Goal: Find specific page/section: Find specific page/section

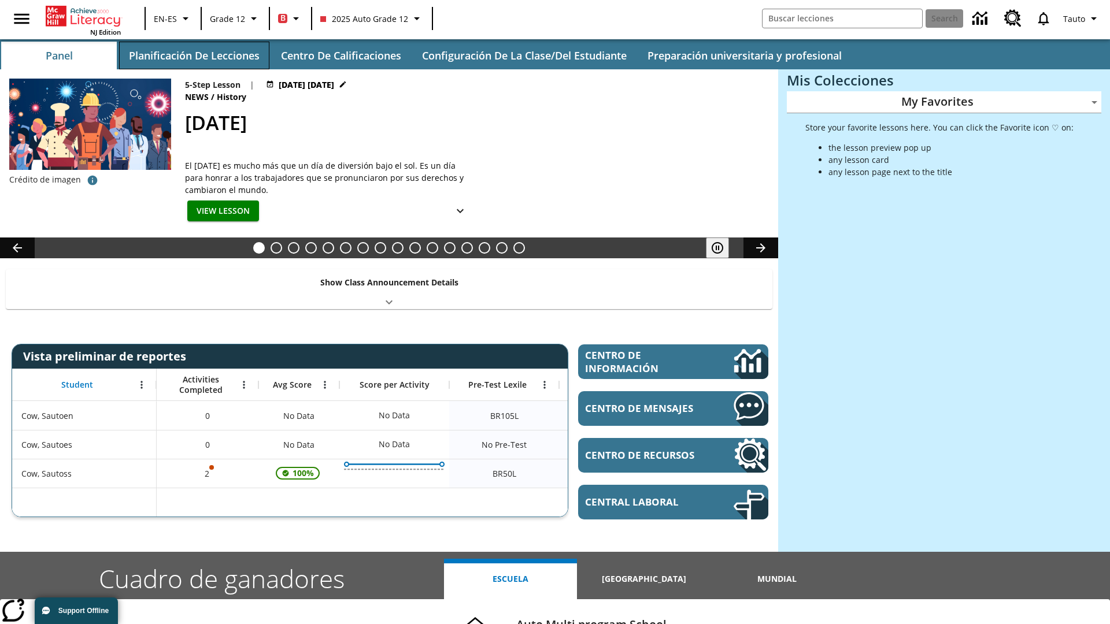
click at [194, 55] on button "Planificación de lecciones" at bounding box center [194, 56] width 150 height 28
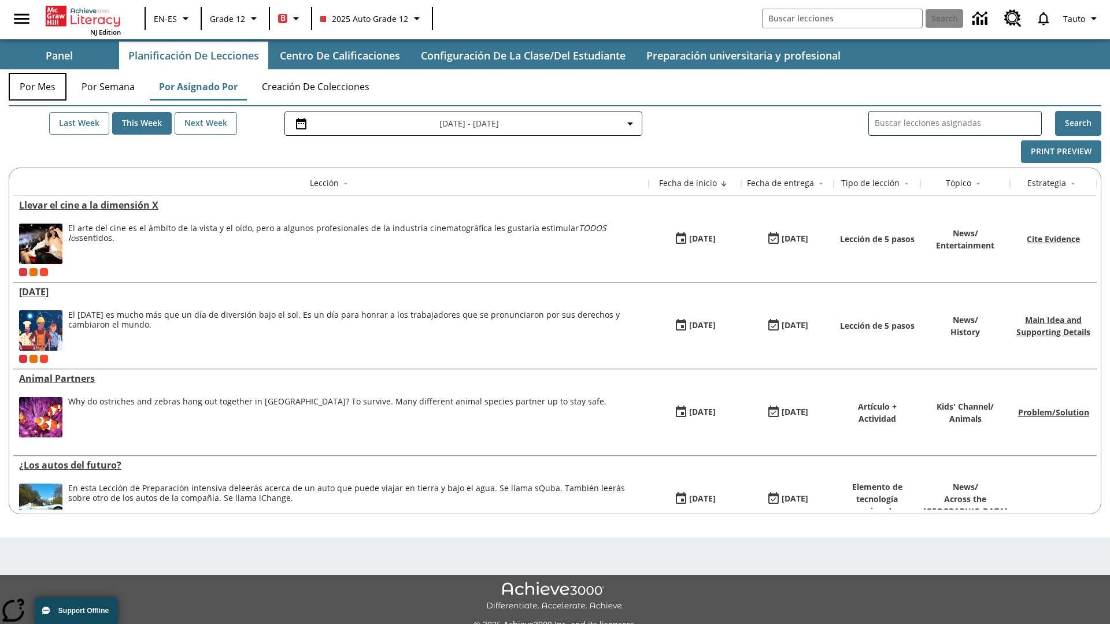
click at [38, 87] on button "Por mes" at bounding box center [38, 87] width 58 height 28
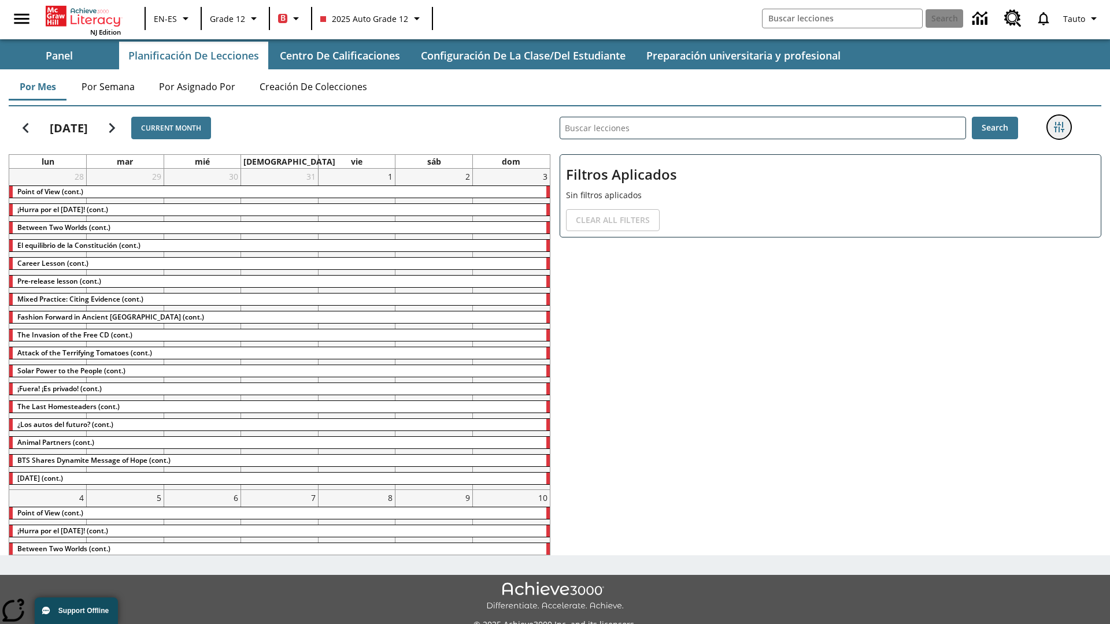
click at [1058, 127] on icon "Menú lateral de filtros" at bounding box center [1059, 127] width 10 height 10
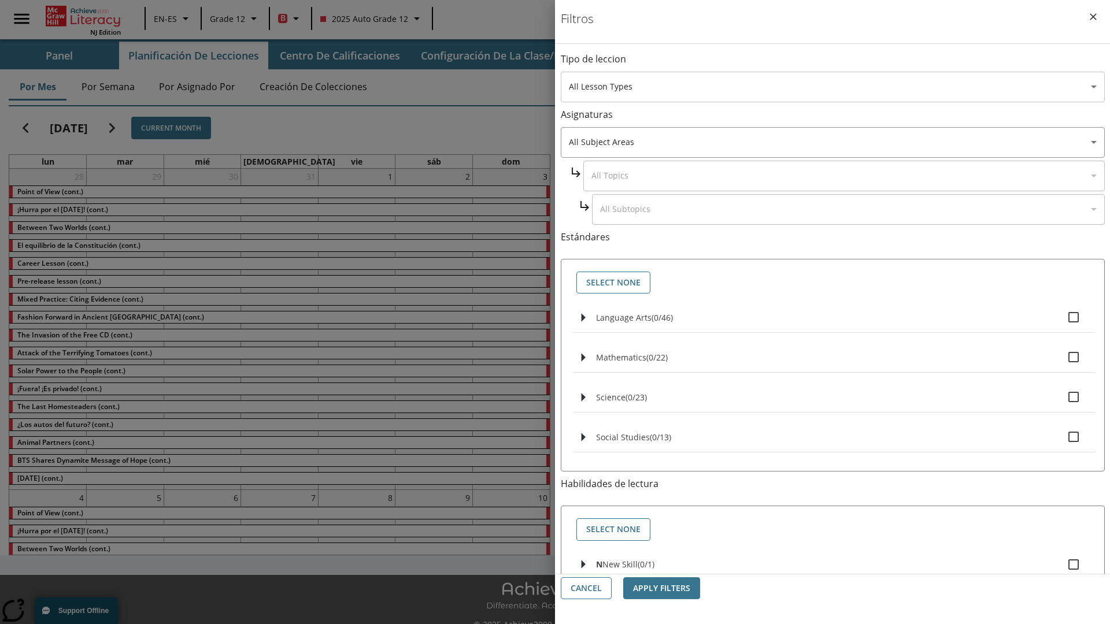
click at [832, 87] on body "Saltar al contenido principal NJ Edition EN-ES Grade 12 B 2025 Auto Grade 12 Se…" at bounding box center [555, 325] width 1110 height 650
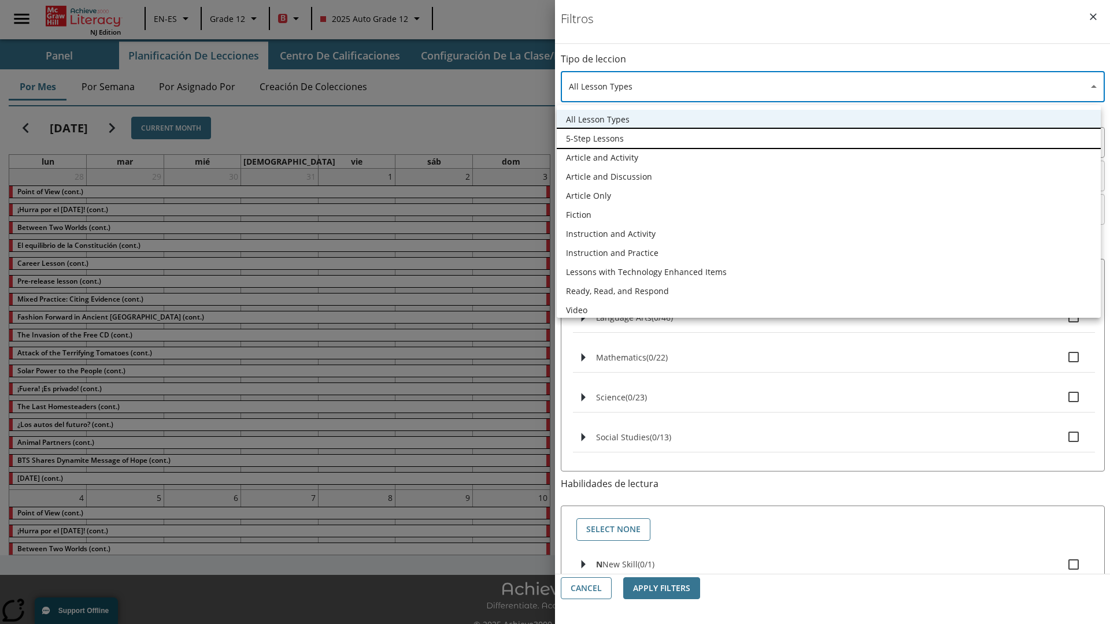
click at [828, 138] on li "5-Step Lessons" at bounding box center [829, 138] width 544 height 19
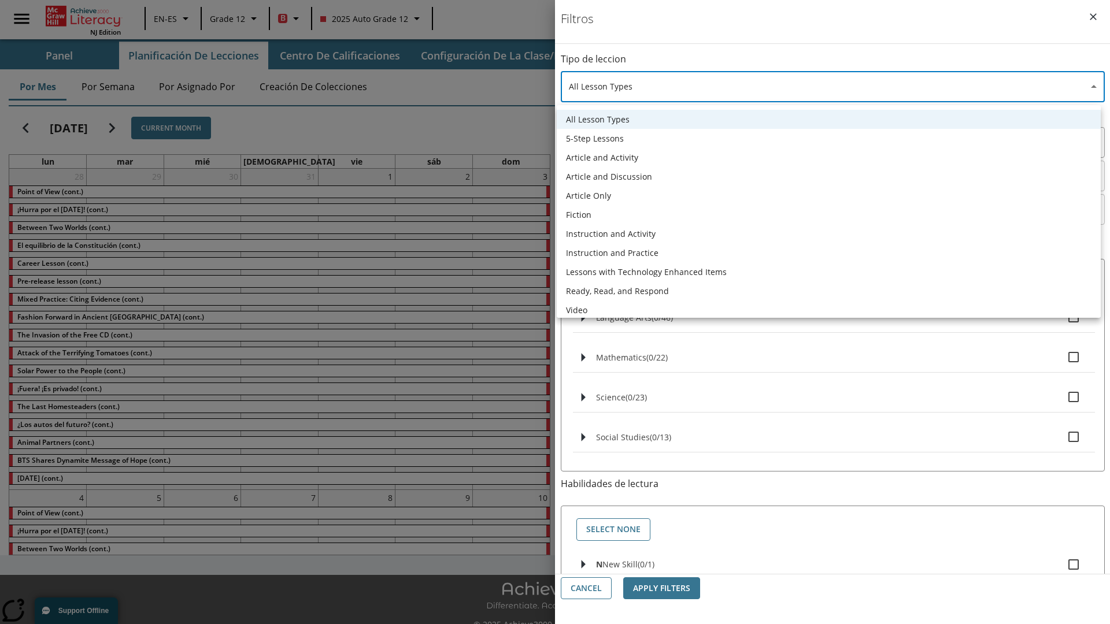
type input "1"
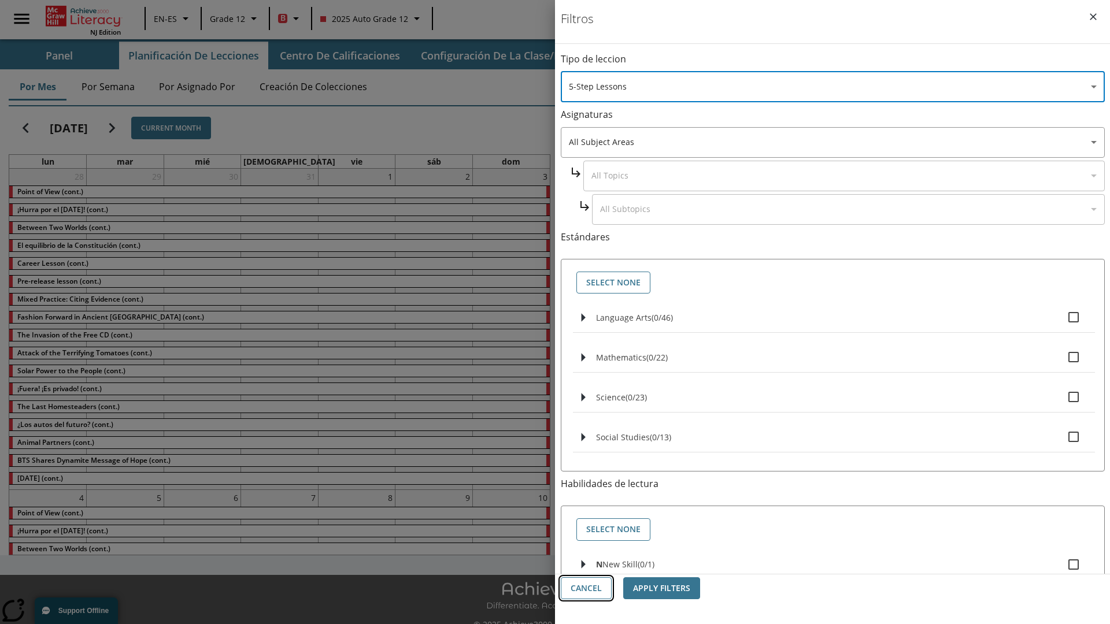
click at [586, 588] on button "Cancel" at bounding box center [586, 588] width 51 height 23
click at [1058, 127] on icon "Menú lateral de filtros" at bounding box center [1059, 127] width 10 height 10
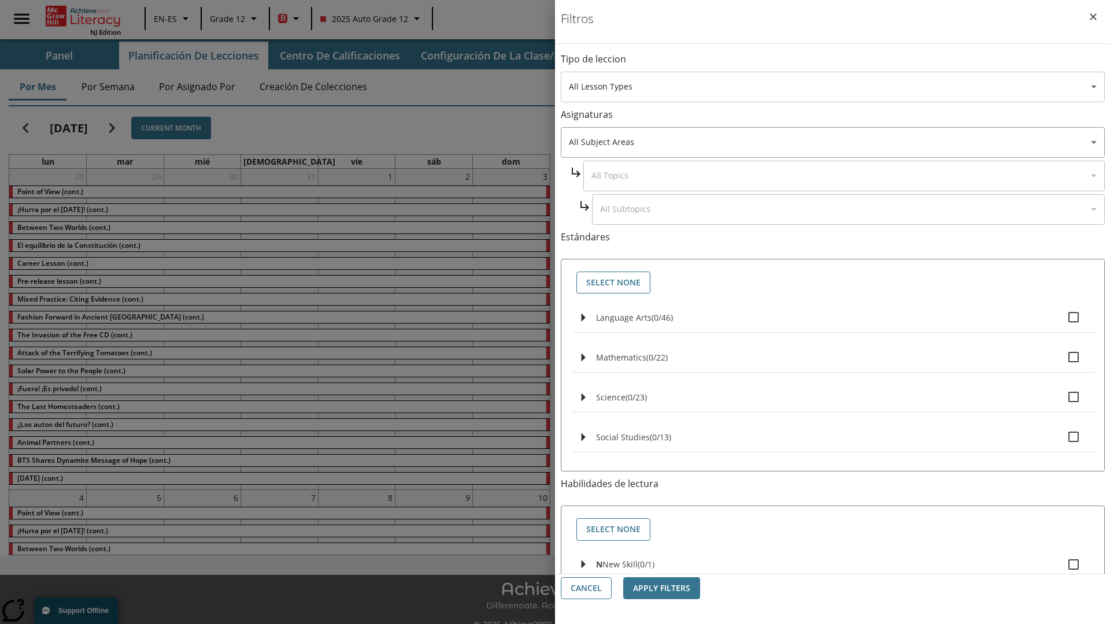
click at [832, 87] on body "Saltar al contenido principal NJ Edition EN-ES Grade 12 B 2025 Auto Grade 12 Se…" at bounding box center [555, 325] width 1110 height 650
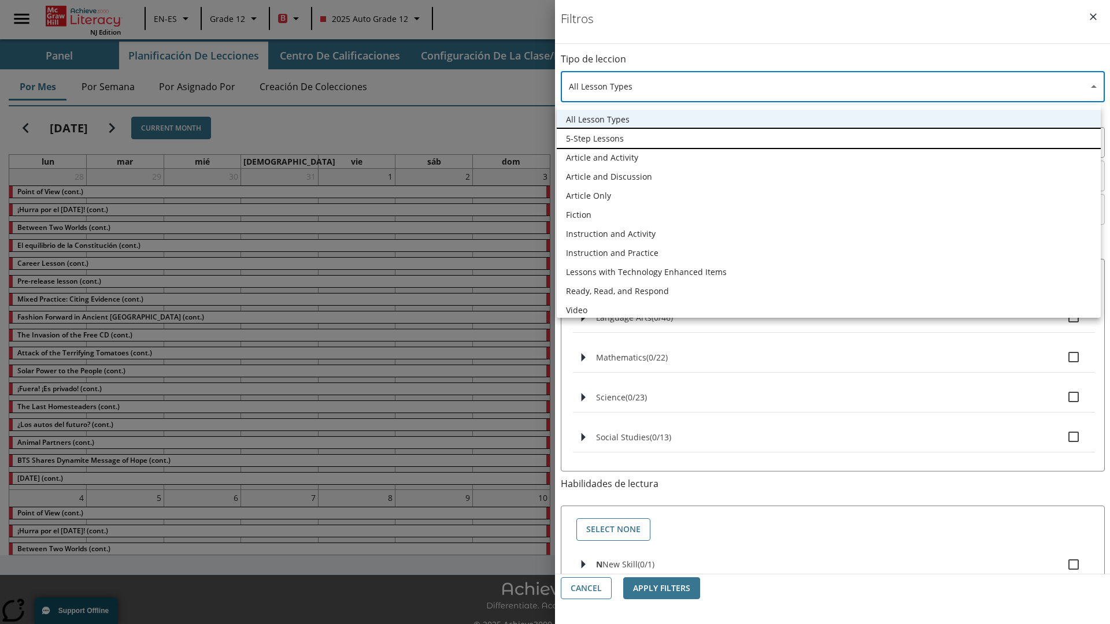
click at [828, 138] on li "5-Step Lessons" at bounding box center [829, 138] width 544 height 19
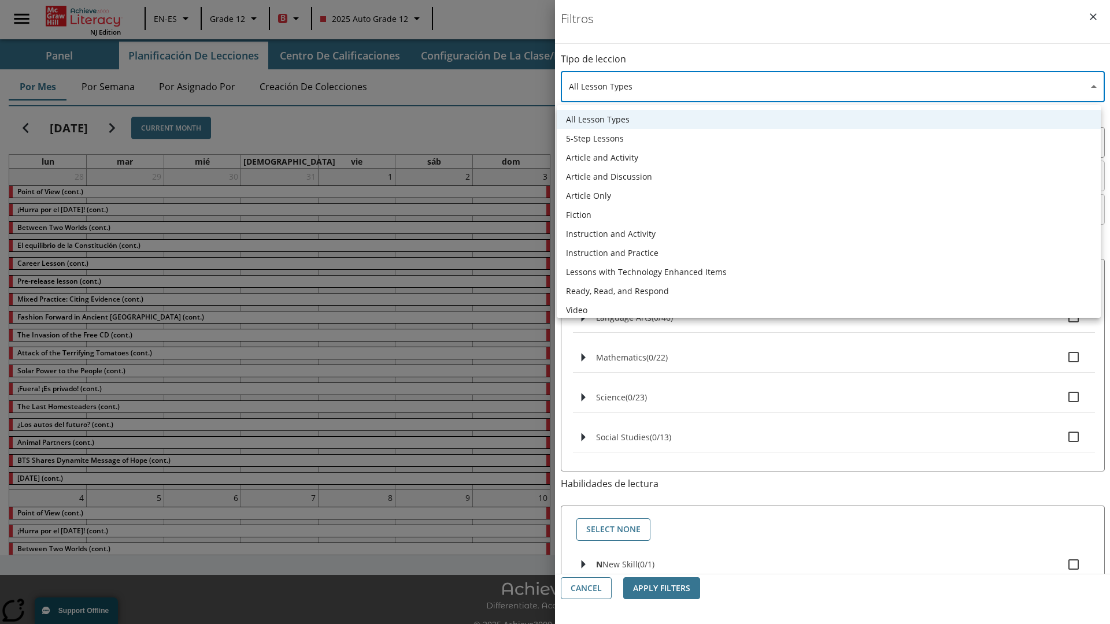
type input "1"
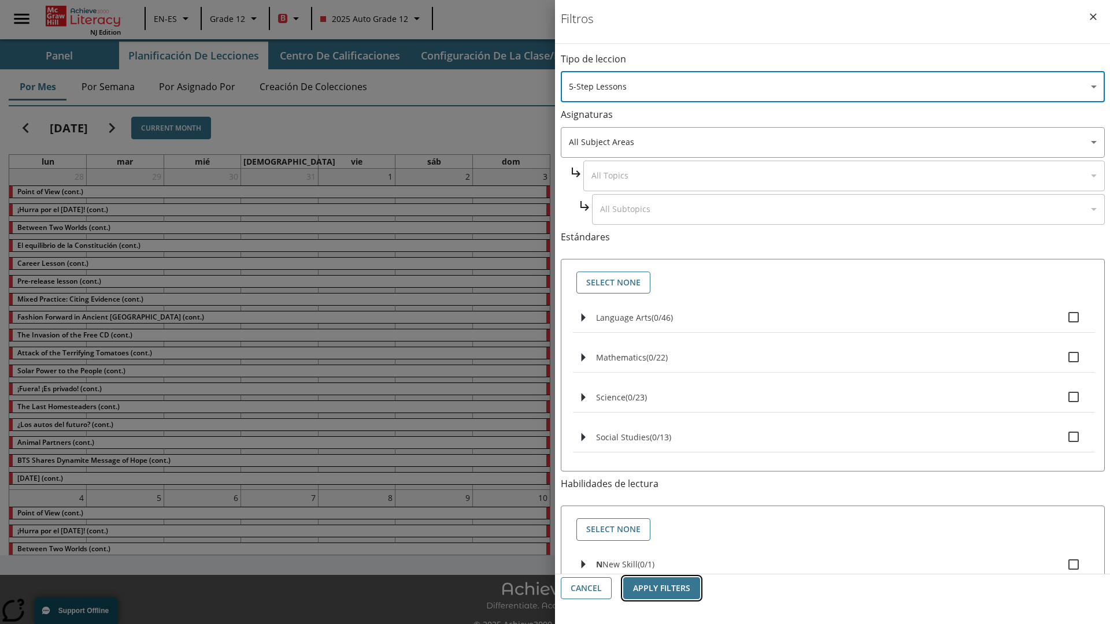
click at [661, 588] on button "Apply Filters" at bounding box center [661, 588] width 77 height 23
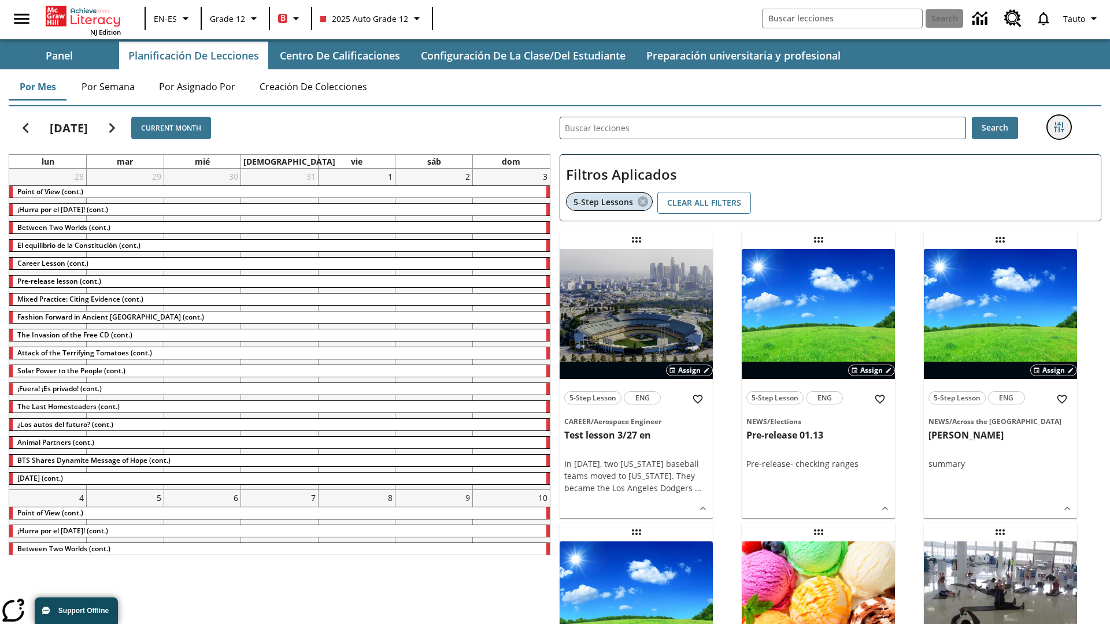
click at [1058, 127] on icon "Menú lateral de filtros" at bounding box center [1059, 127] width 10 height 10
